Goal: Information Seeking & Learning: Learn about a topic

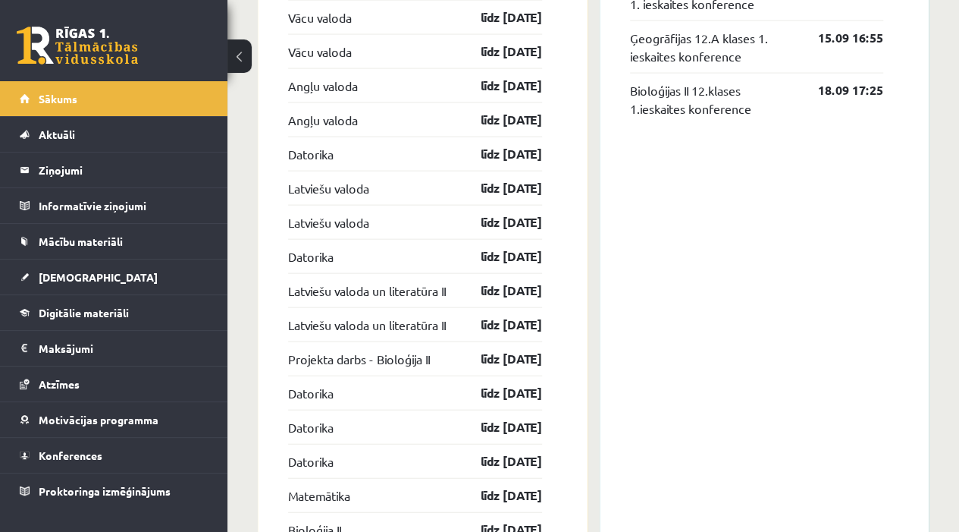
scroll to position [1586, 0]
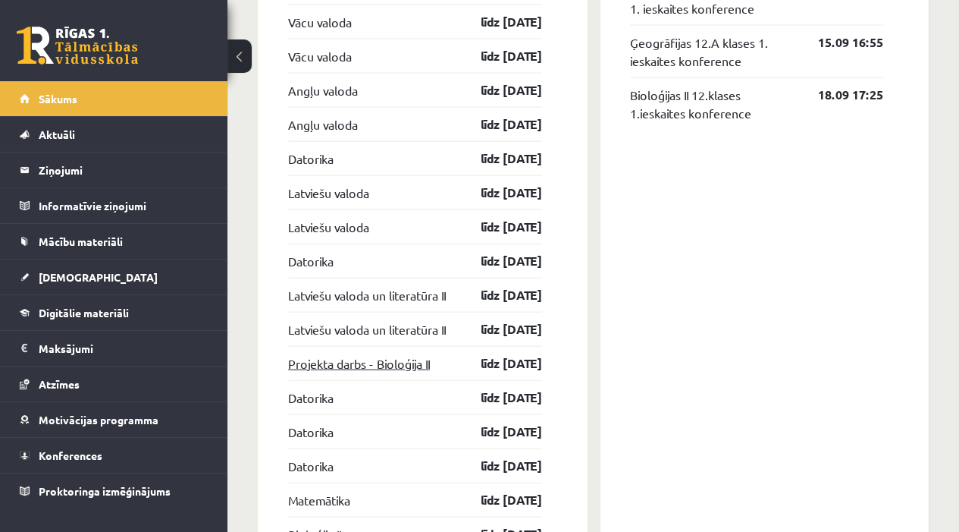
click at [428, 372] on link "Projekta darbs - Bioloģija II" at bounding box center [359, 363] width 142 height 18
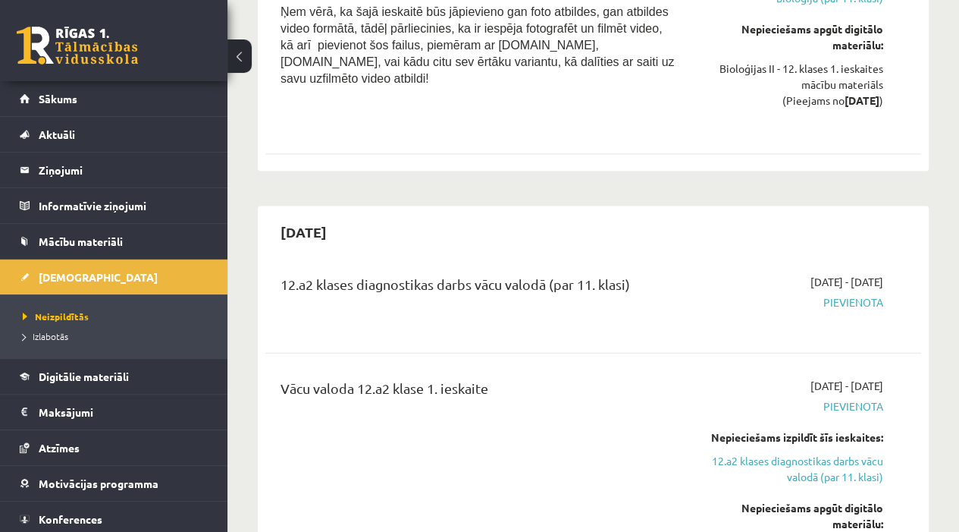
scroll to position [1567, 0]
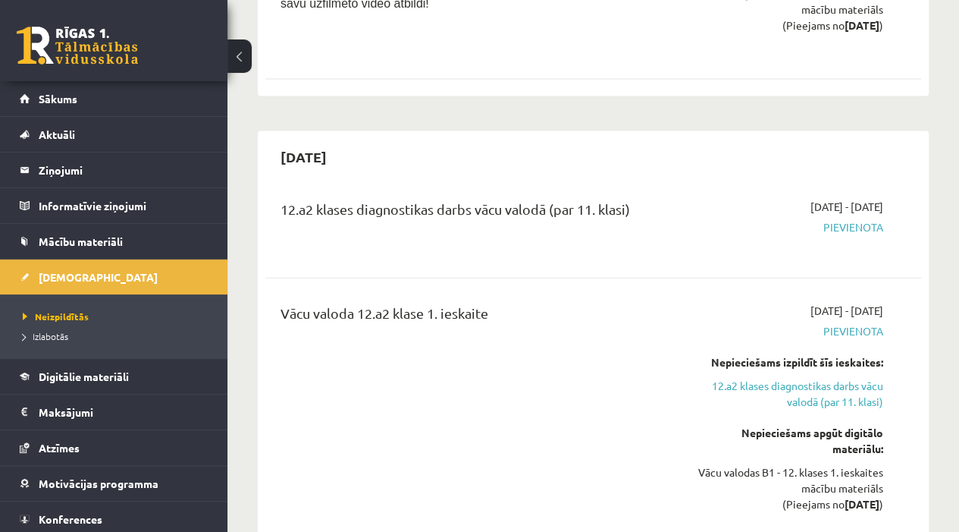
click at [450, 376] on div "Vācu valoda 12.a2 klase 1. ieskaite" at bounding box center [477, 418] width 417 height 231
click at [823, 199] on div "2025-10-01 - 2025-10-15 Pievienota" at bounding box center [790, 226] width 209 height 55
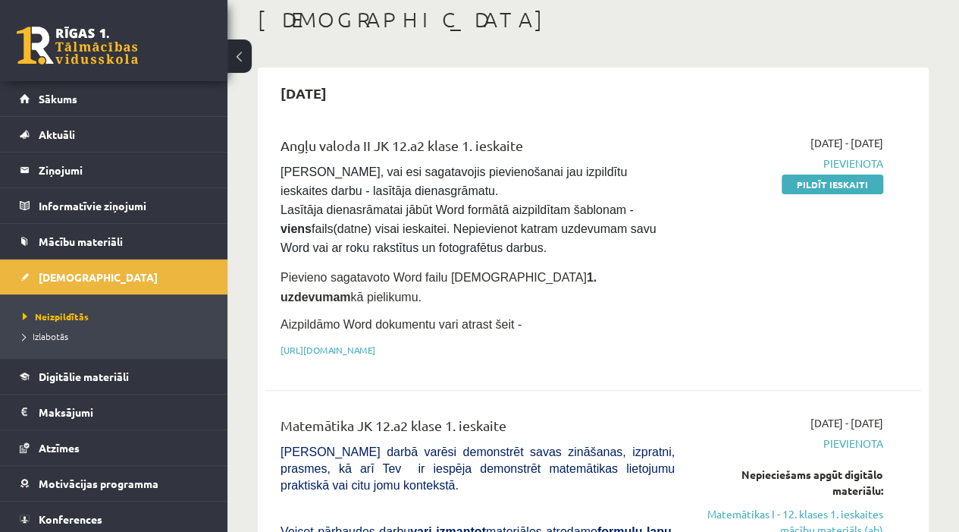
scroll to position [0, 0]
